Goal: Navigation & Orientation: Find specific page/section

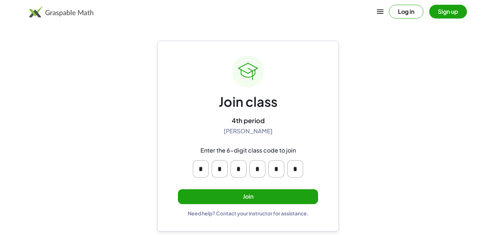
click at [310, 193] on button "Join" at bounding box center [248, 196] width 140 height 15
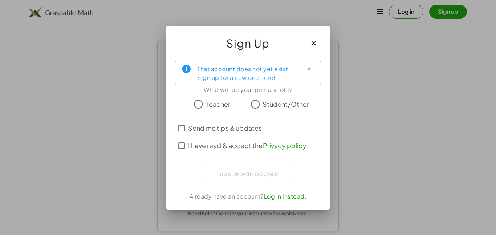
click at [304, 102] on span "Student/Other" at bounding box center [285, 104] width 47 height 10
click at [261, 133] on label "Send me tips & updates" at bounding box center [225, 127] width 74 height 17
click at [249, 149] on span "I have read & accept the Privacy policy ." at bounding box center [248, 146] width 120 height 10
click at [259, 127] on span "Send me tips & updates" at bounding box center [225, 128] width 74 height 10
click at [261, 164] on div "That account does not yet exist. Sign up for a new one here! What will be your …" at bounding box center [247, 132] width 163 height 155
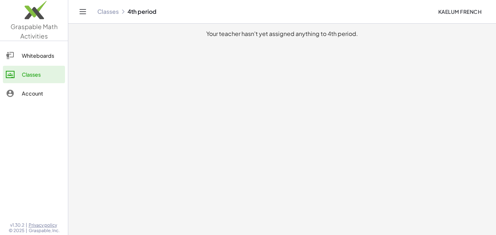
click at [8, 57] on icon at bounding box center [10, 55] width 9 height 9
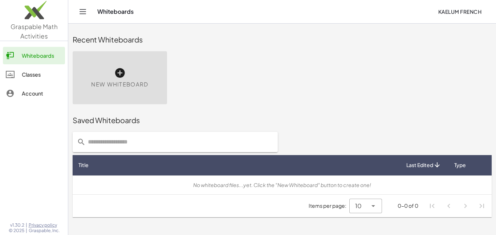
click at [42, 111] on div at bounding box center [34, 161] width 68 height 110
click at [23, 94] on div "Account" at bounding box center [42, 93] width 40 height 9
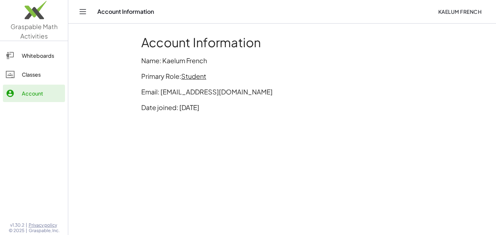
click at [35, 72] on div "Classes" at bounding box center [42, 74] width 40 height 9
